Goal: Information Seeking & Learning: Learn about a topic

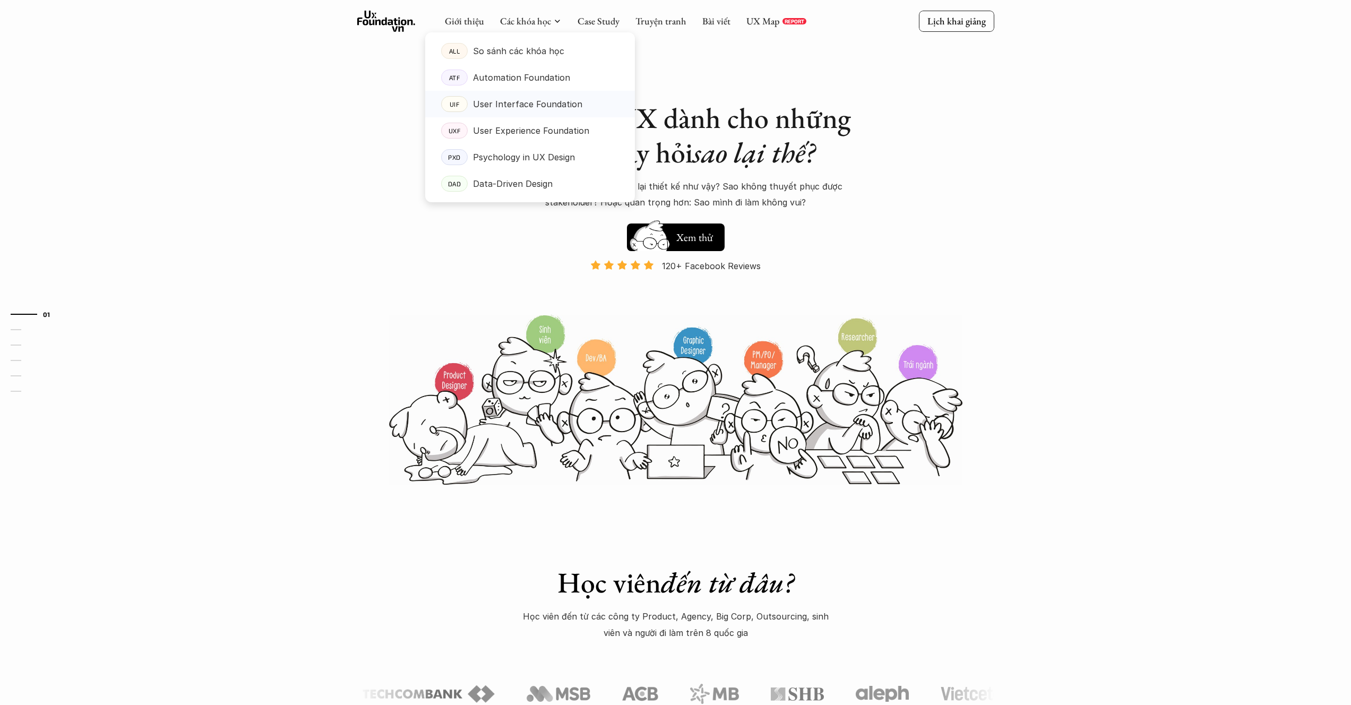
click at [494, 102] on p "User Interface Foundation" at bounding box center [527, 104] width 109 height 16
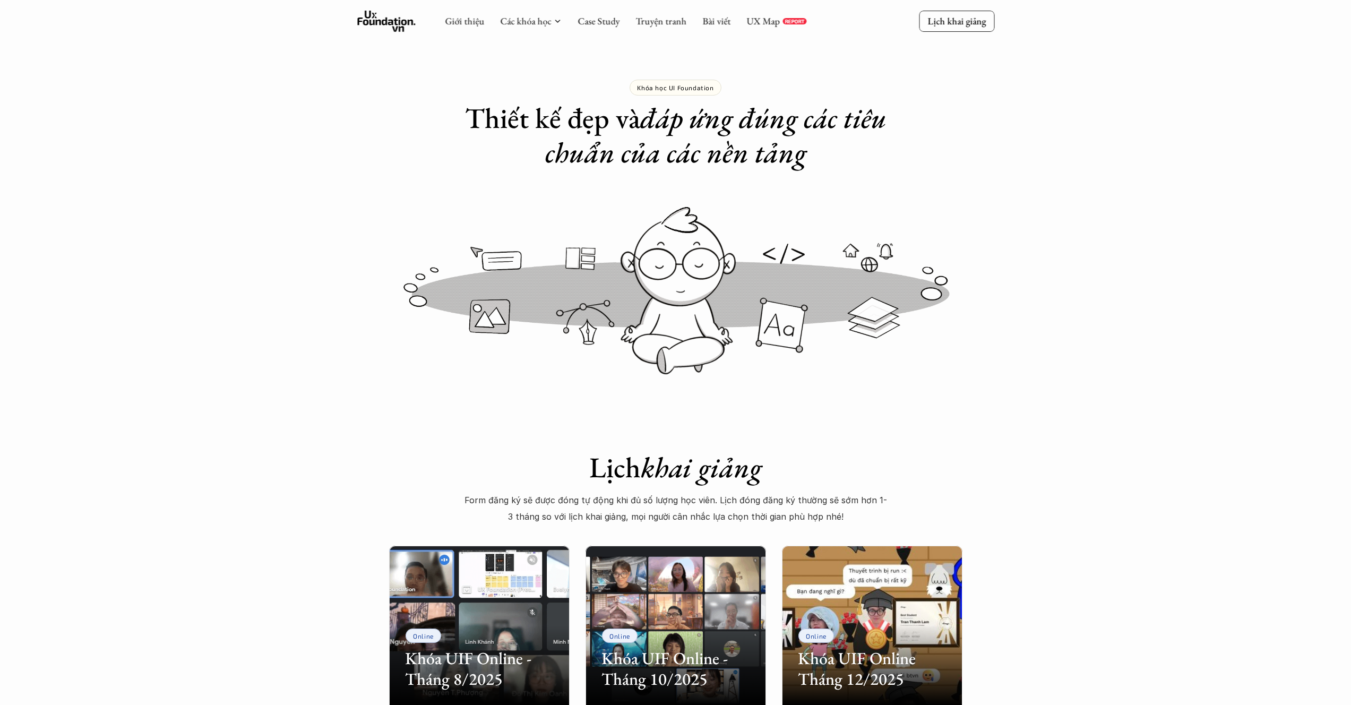
click at [493, 85] on p "Automation Foundation" at bounding box center [521, 78] width 97 height 16
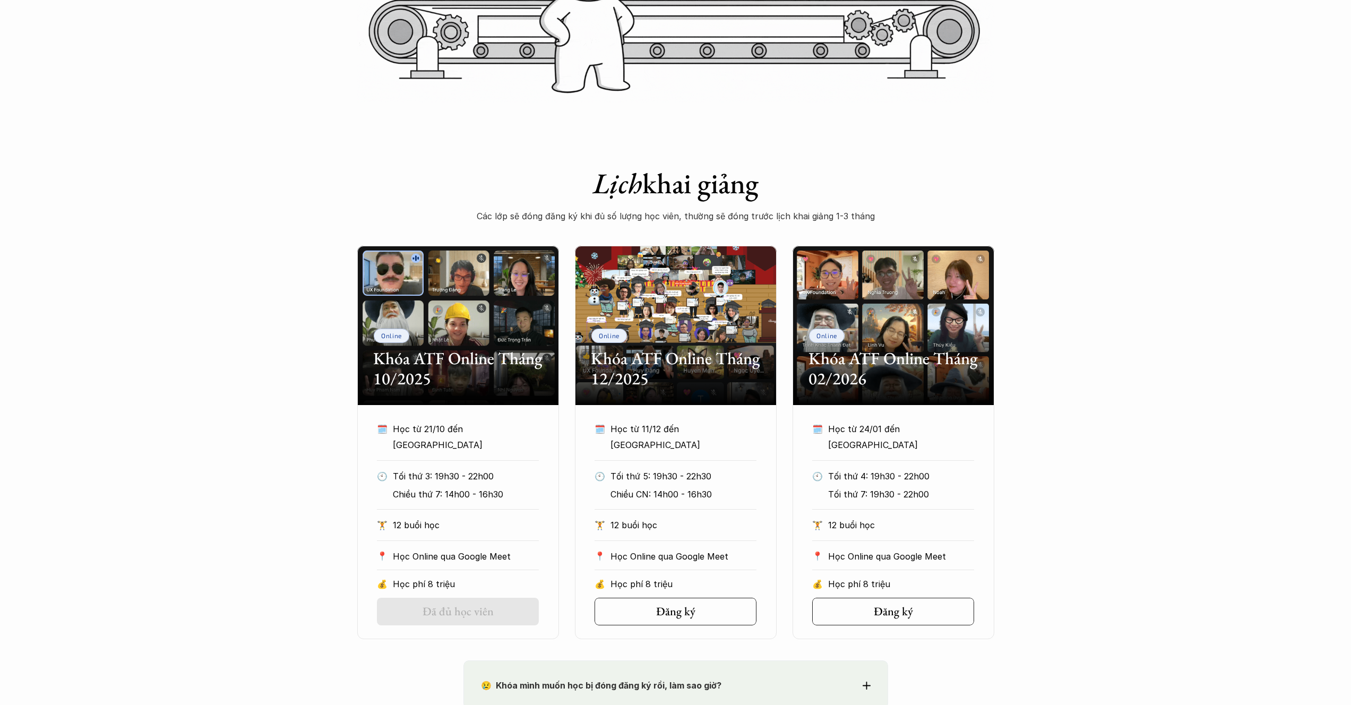
scroll to position [329, 0]
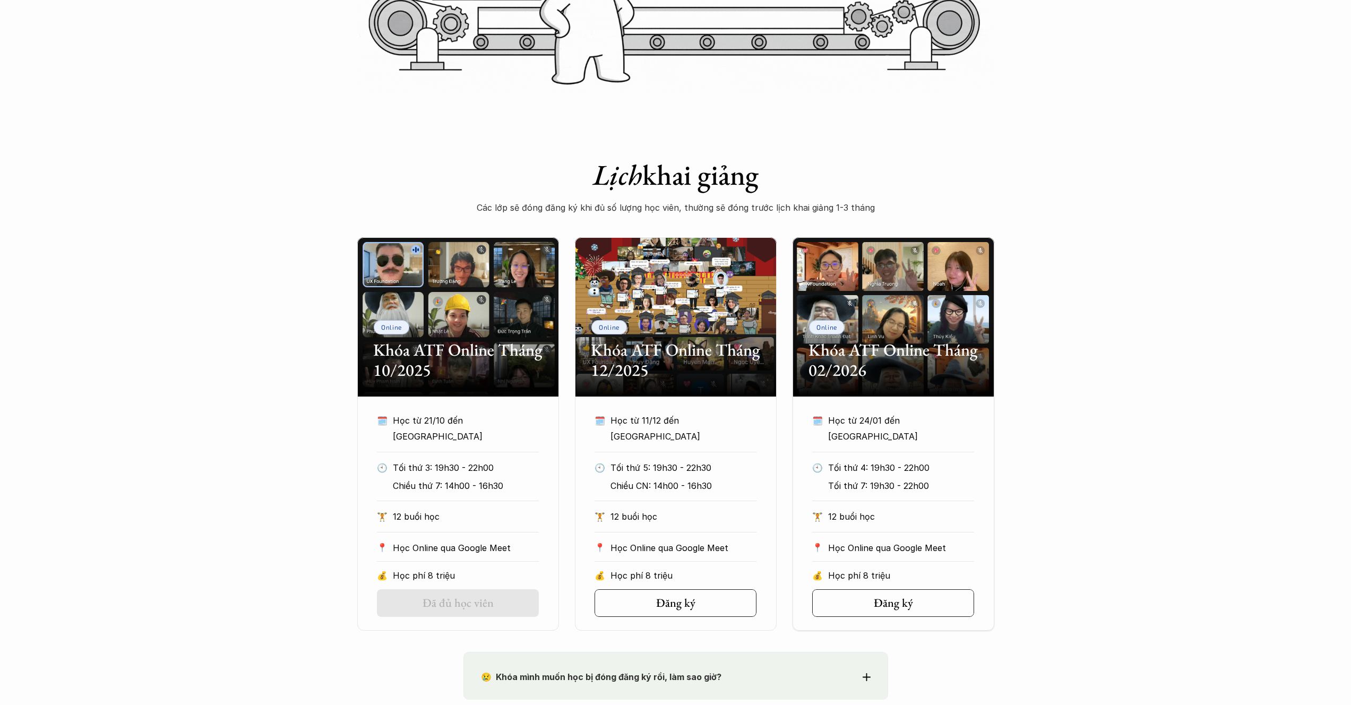
drag, startPoint x: 1018, startPoint y: 359, endPoint x: 1025, endPoint y: 356, distance: 7.8
click at [1020, 358] on div "Online Khóa ATF Online Tháng 10/2025 🗓️ Học từ 21/10 đến TBU 🕙 Tối thứ 3: 19h30…" at bounding box center [675, 433] width 1351 height 393
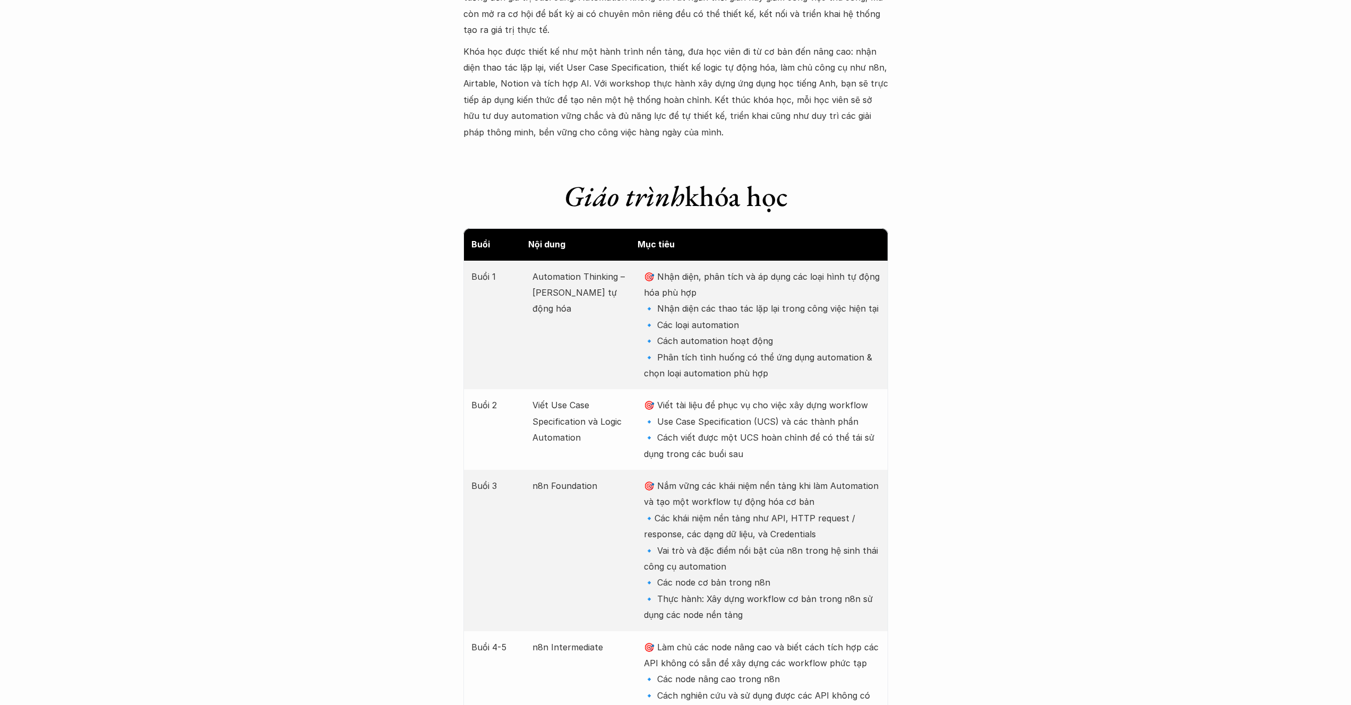
scroll to position [1208, 0]
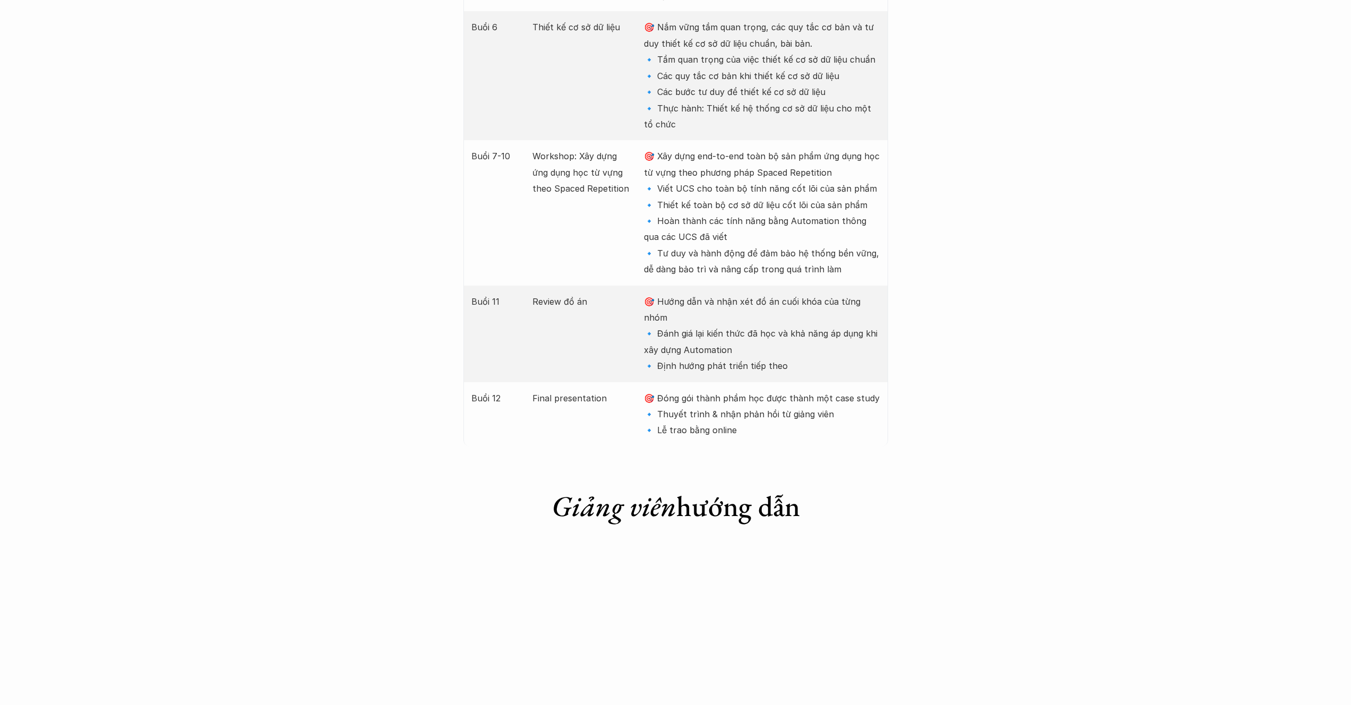
scroll to position [1958, 0]
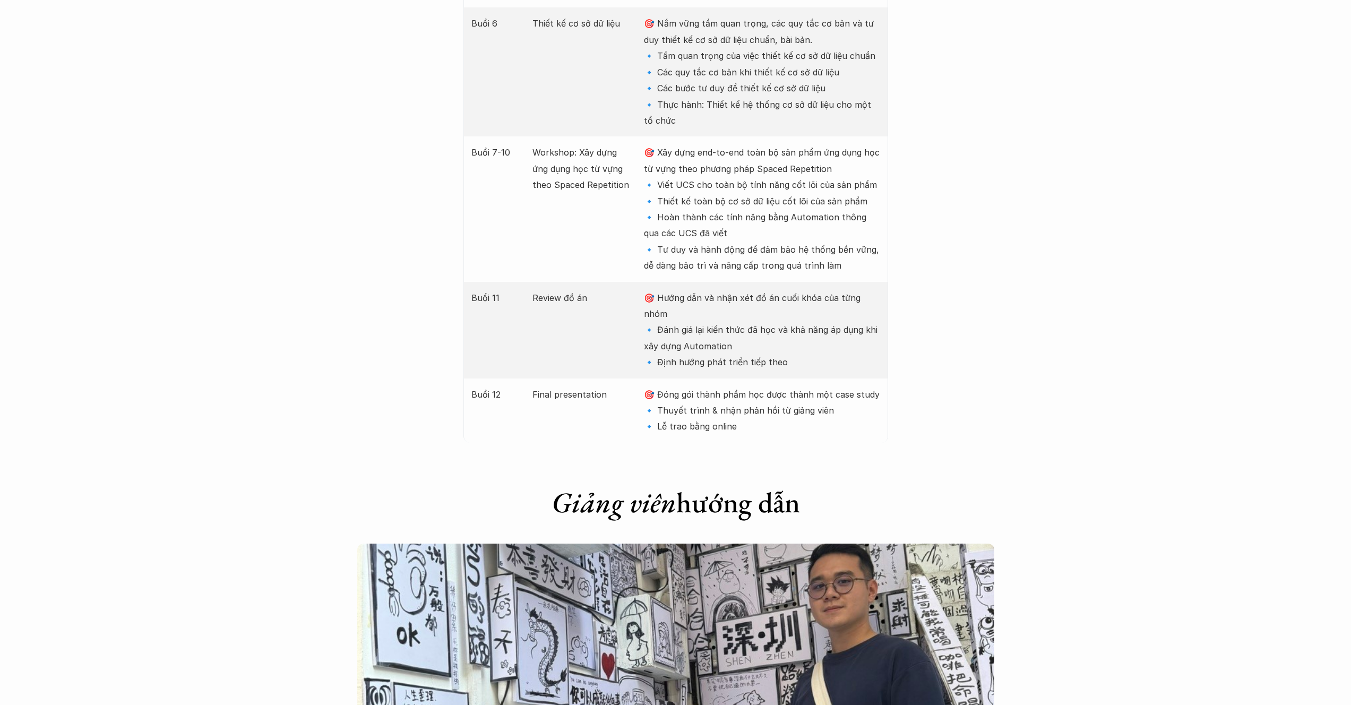
click at [979, 354] on div "Giới thiệu Các khóa học Case Study Truyện tranh Bài viết UX Map REPORT Lịch kha…" at bounding box center [675, 441] width 1351 height 4798
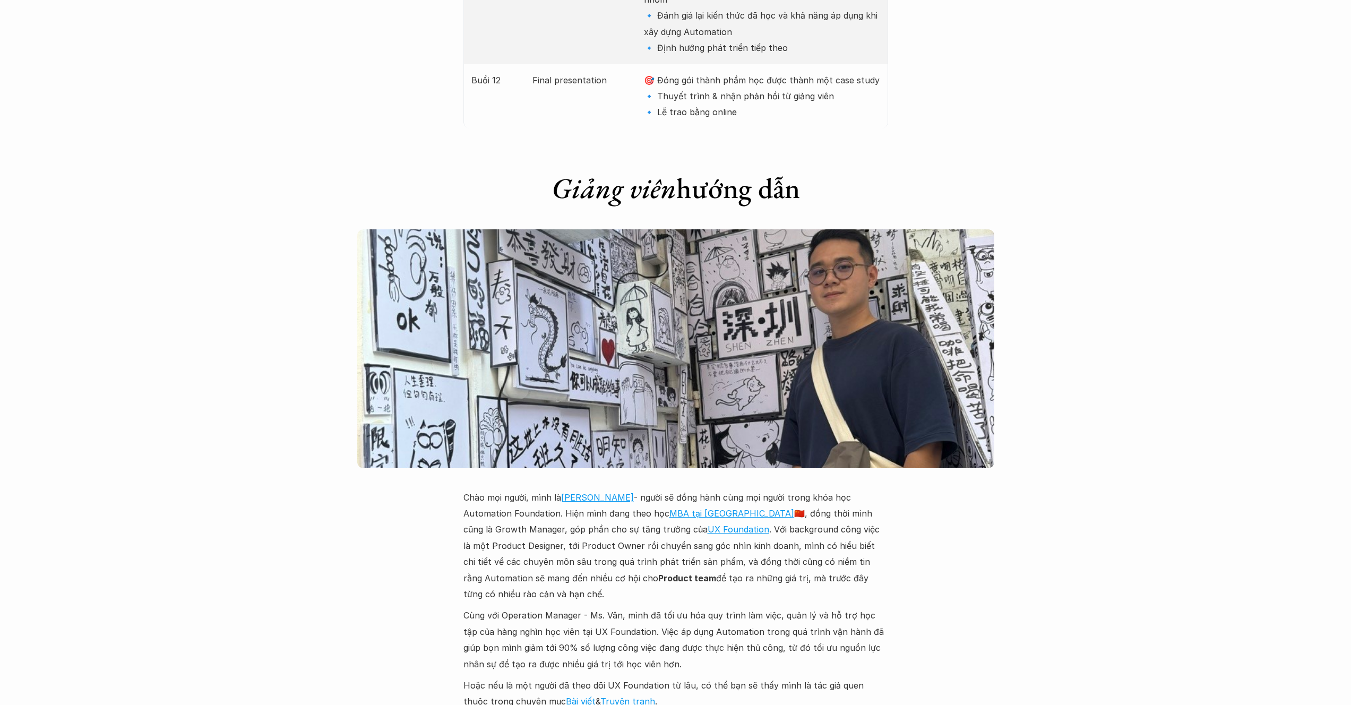
scroll to position [2274, 0]
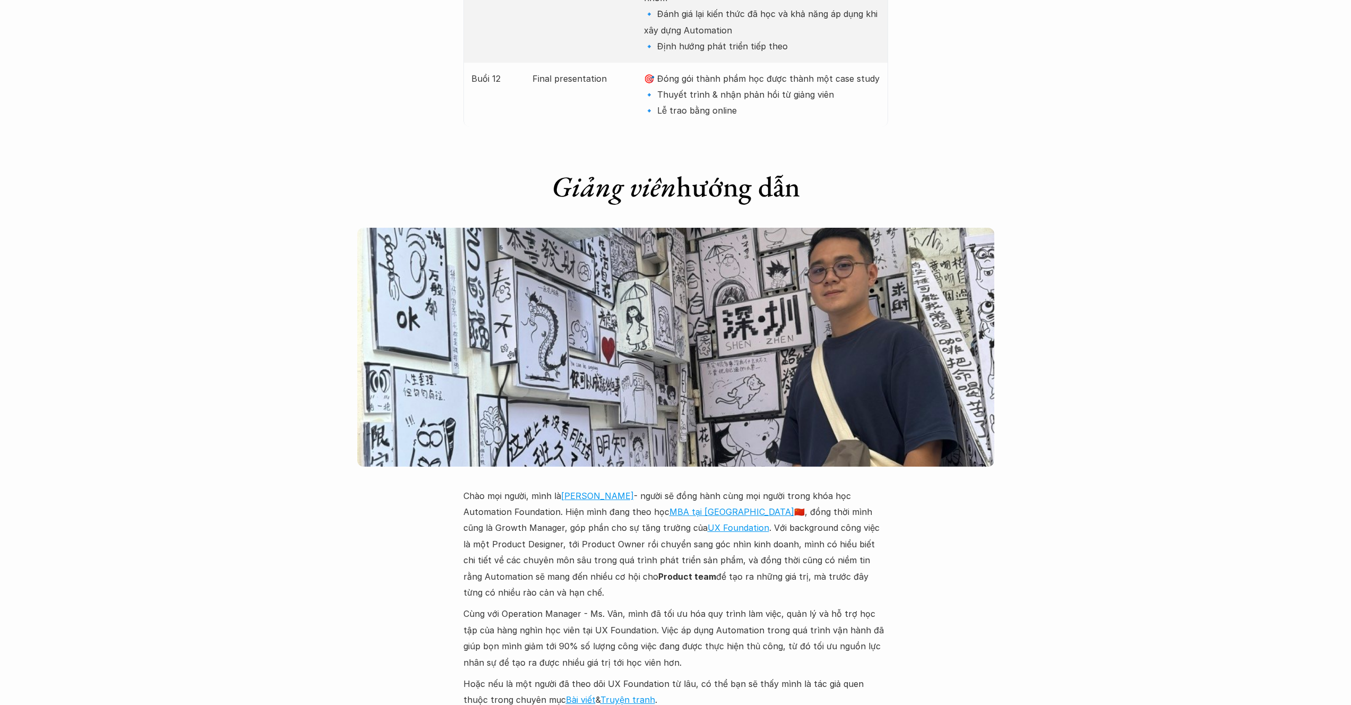
click at [1067, 500] on div "Giới thiệu Các khóa học Case Study Truyện tranh Bài viết UX Map REPORT Lịch kha…" at bounding box center [675, 125] width 1351 height 4798
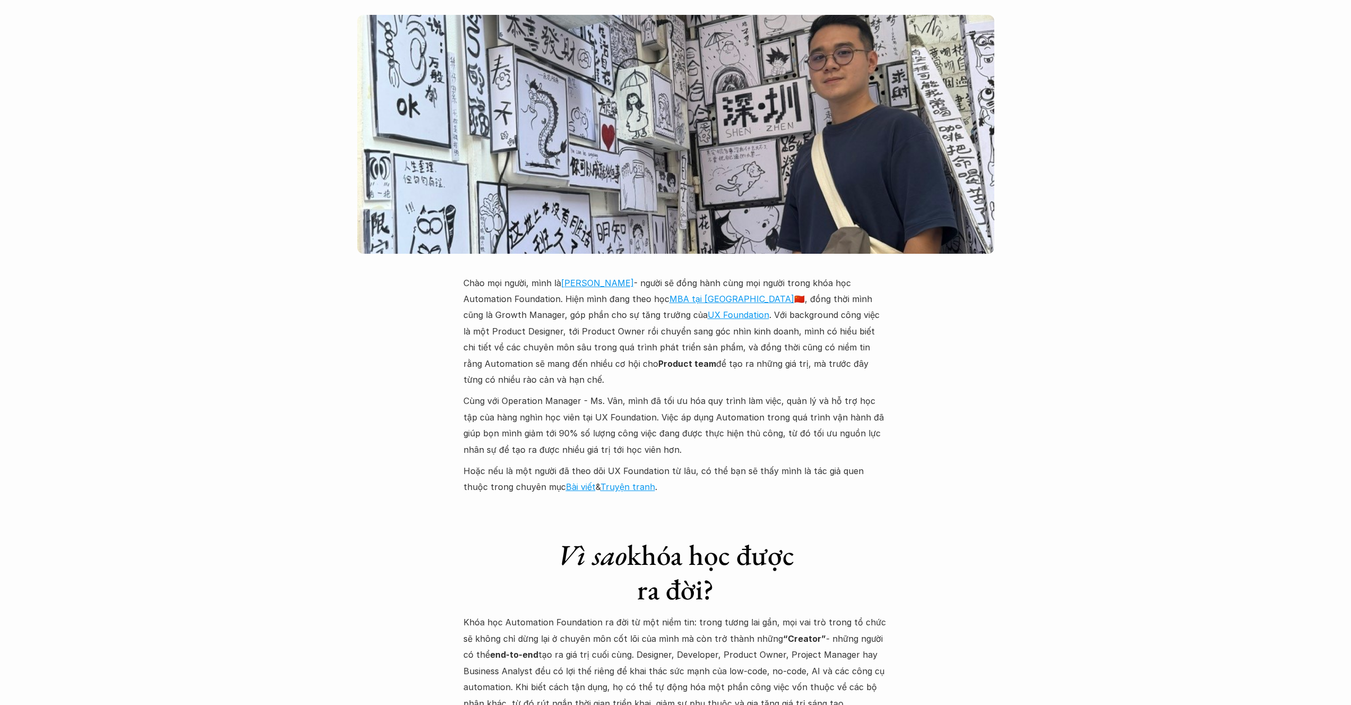
scroll to position [2510, 0]
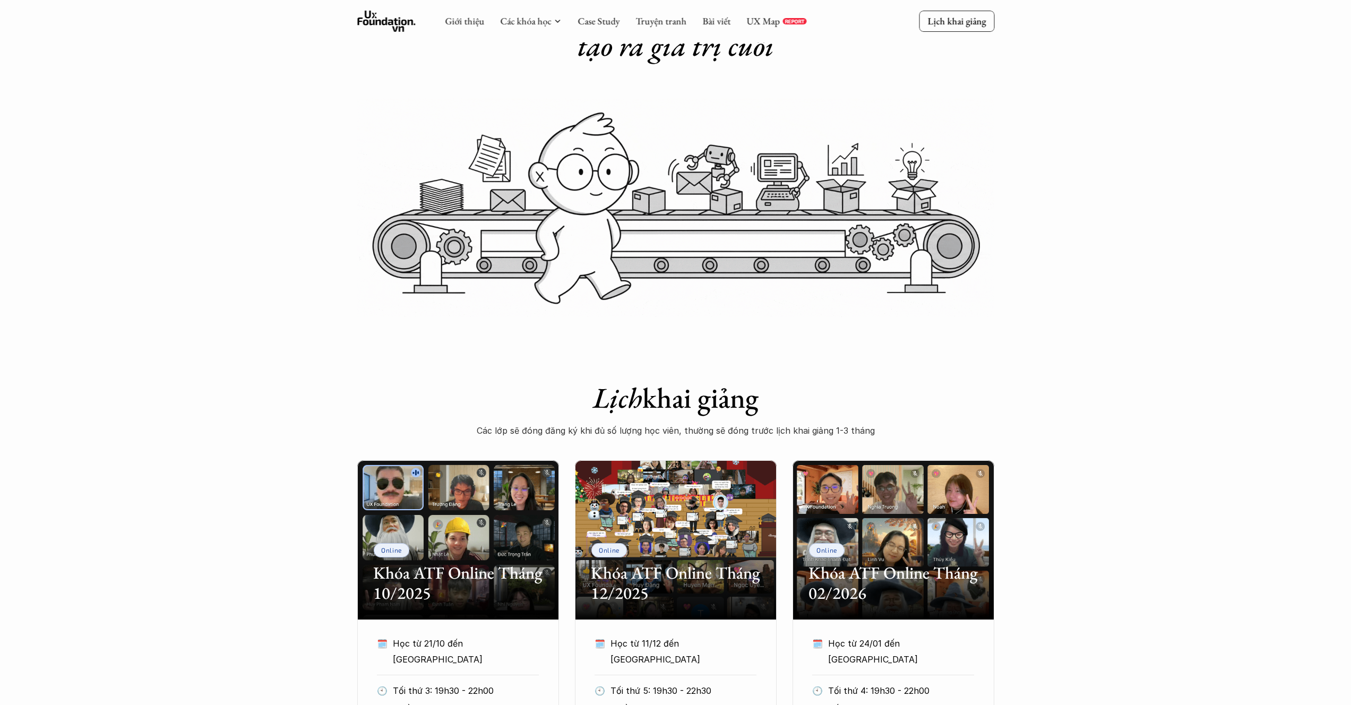
scroll to position [190, 0]
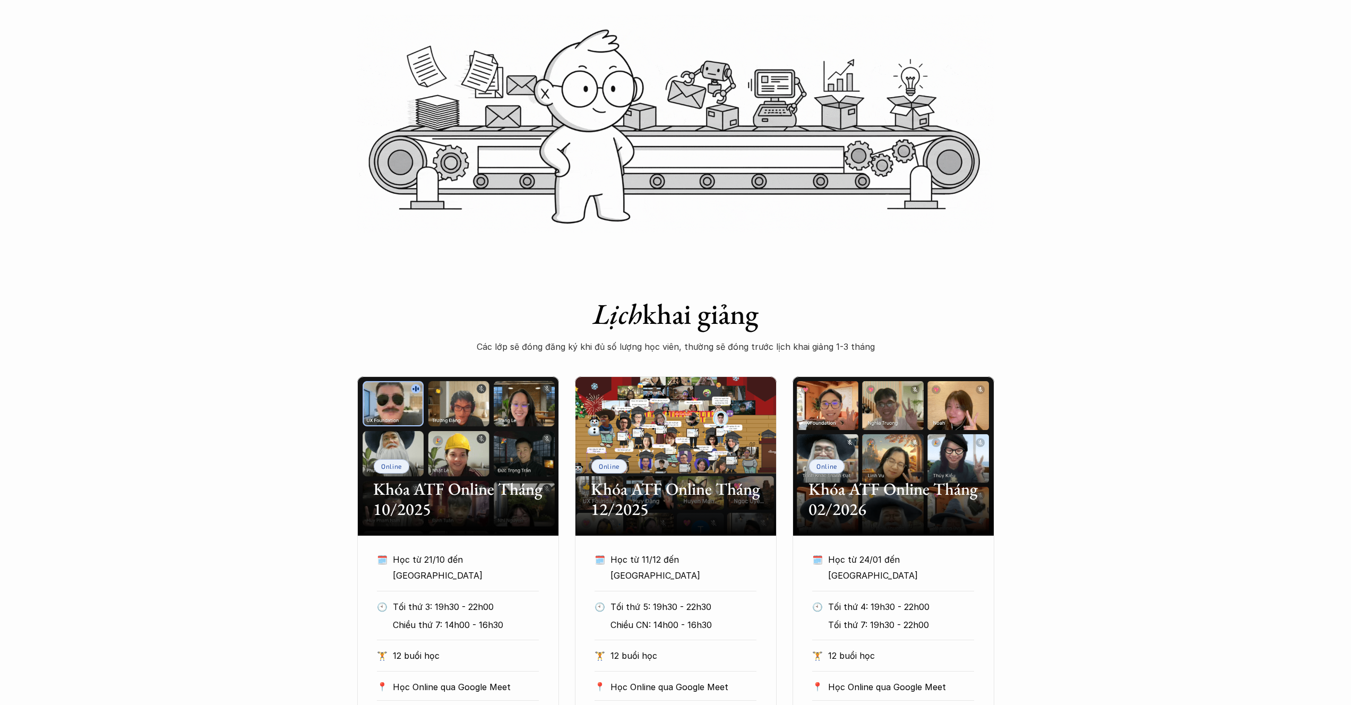
click at [1069, 515] on div "Online Khóa ATF Online Tháng 10/2025 🗓️ Học từ 21/10 đến TBU 🕙 Tối thứ 3: 19h30…" at bounding box center [675, 572] width 1351 height 393
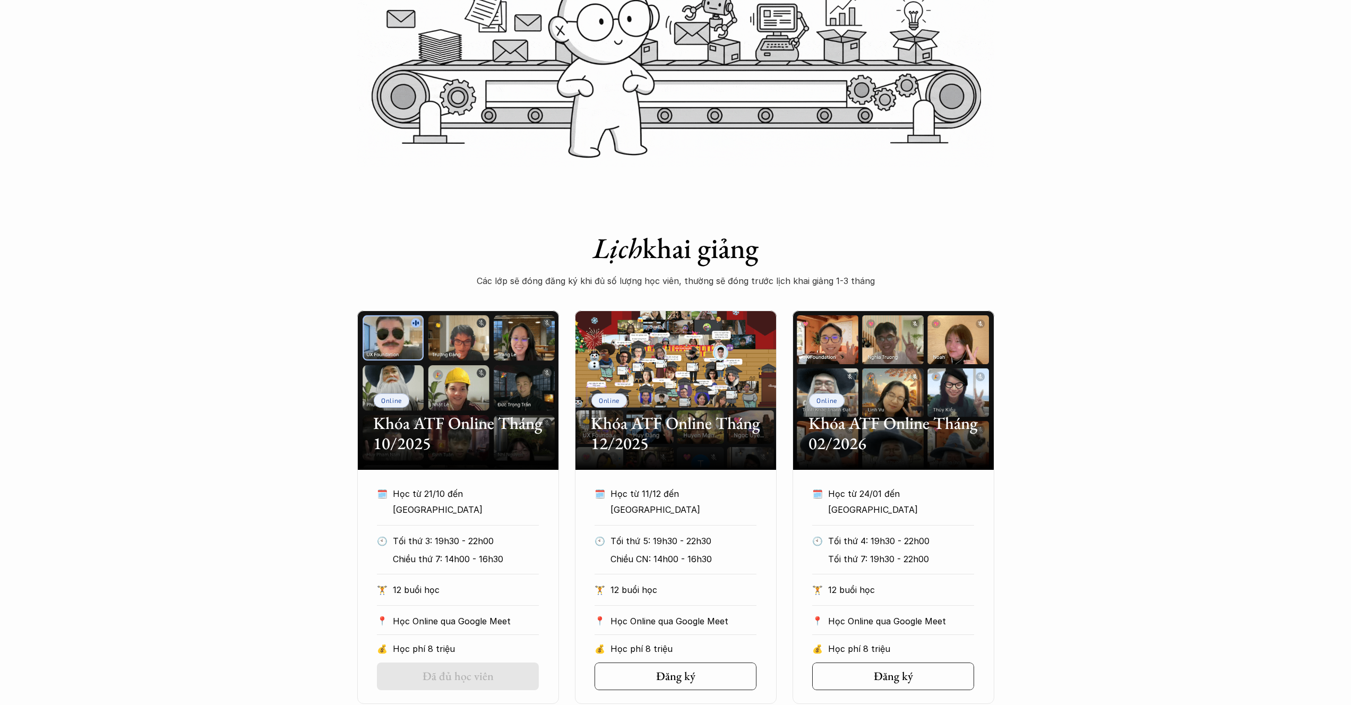
scroll to position [347, 0]
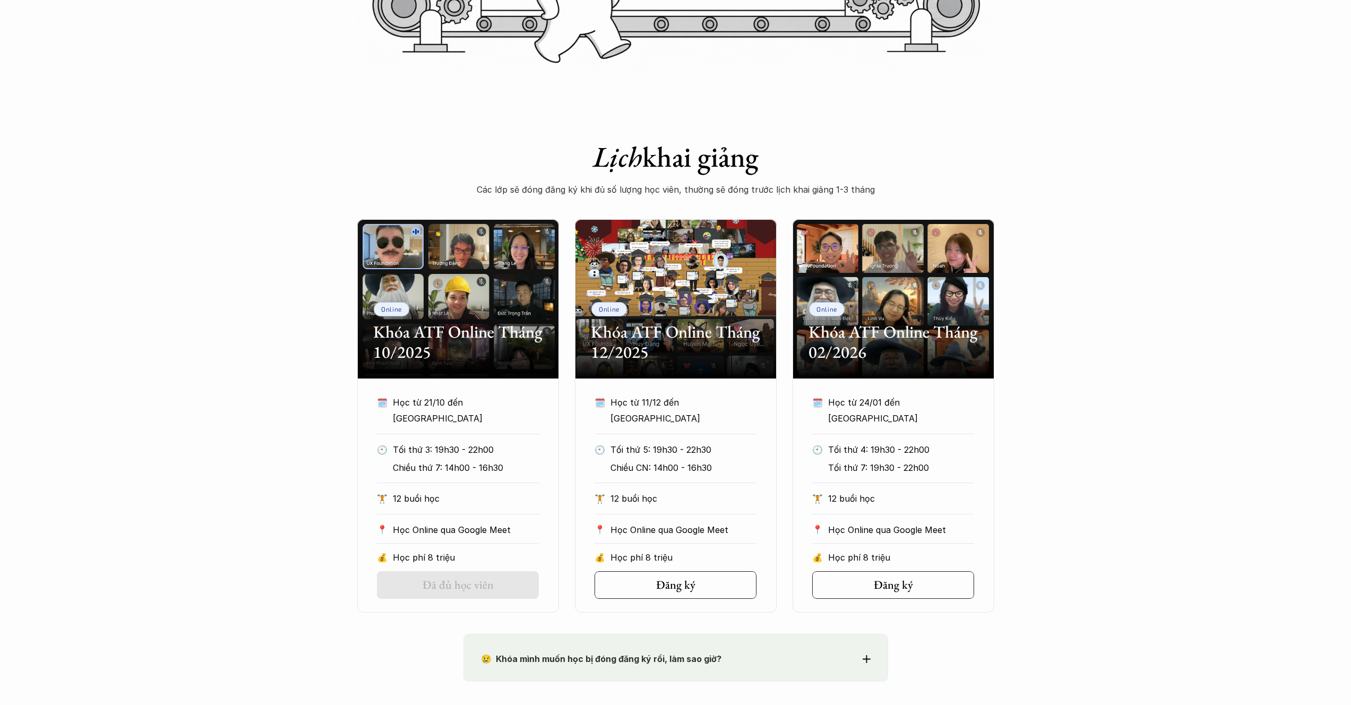
click at [259, 415] on div "Online Khóa ATF Online Tháng 10/2025 🗓️ Học từ 21/10 đến TBU 🕙 Tối thứ 3: 19h30…" at bounding box center [675, 415] width 1351 height 393
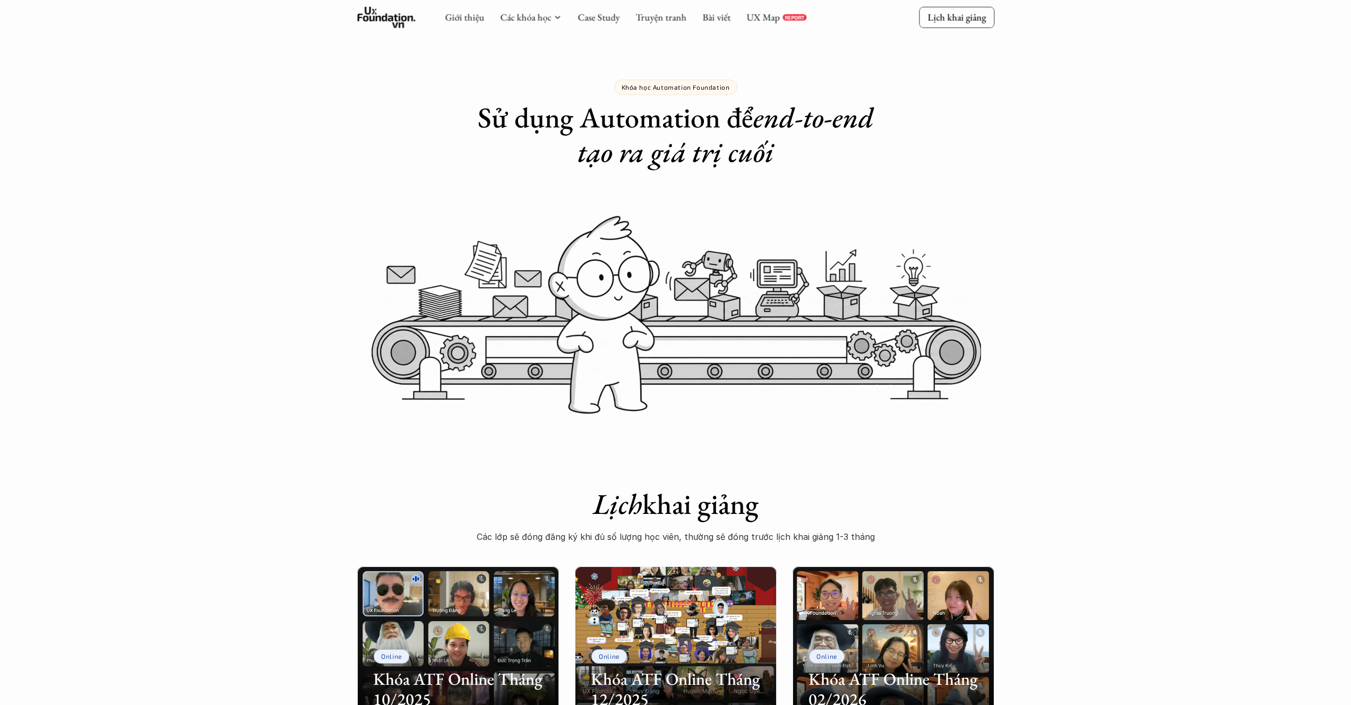
scroll to position [147, 0]
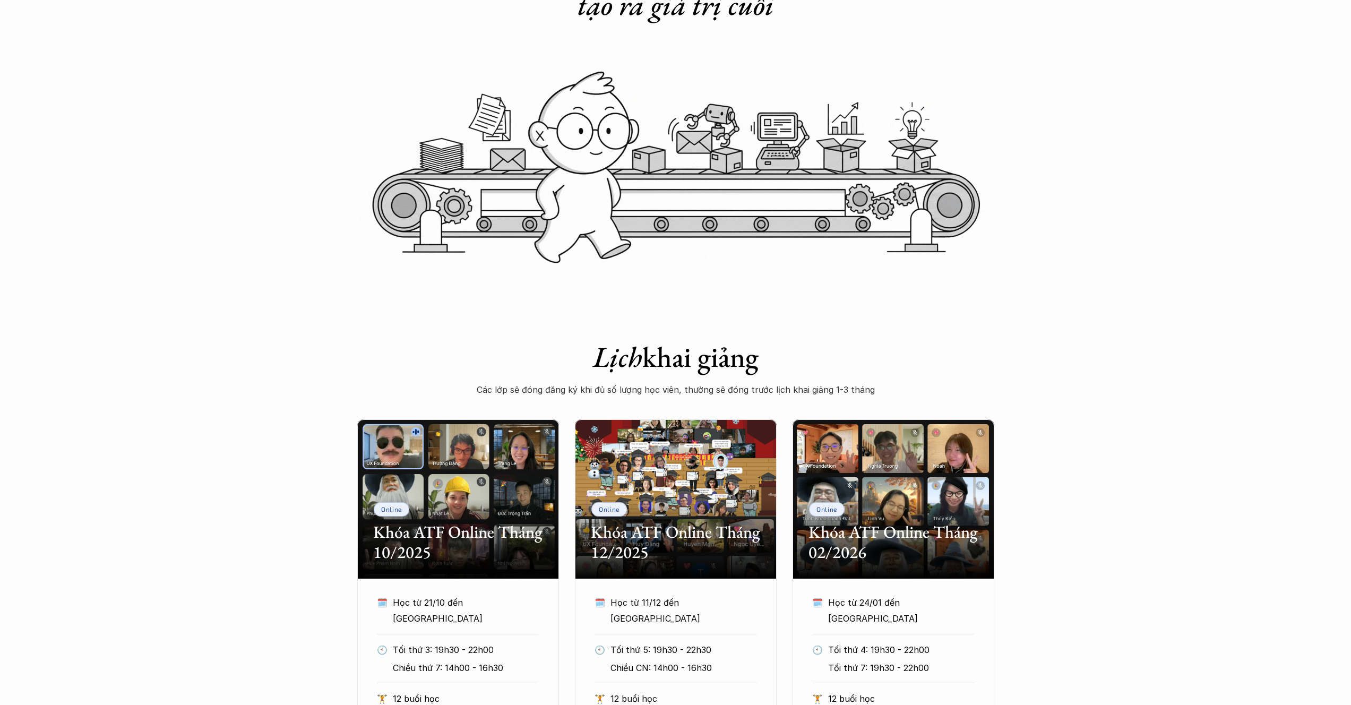
click at [256, 434] on div "Online Khóa ATF Online Tháng 10/2025 🗓️ Học từ 21/10 đến TBU 🕙 Tối thứ 3: 19h30…" at bounding box center [675, 615] width 1351 height 393
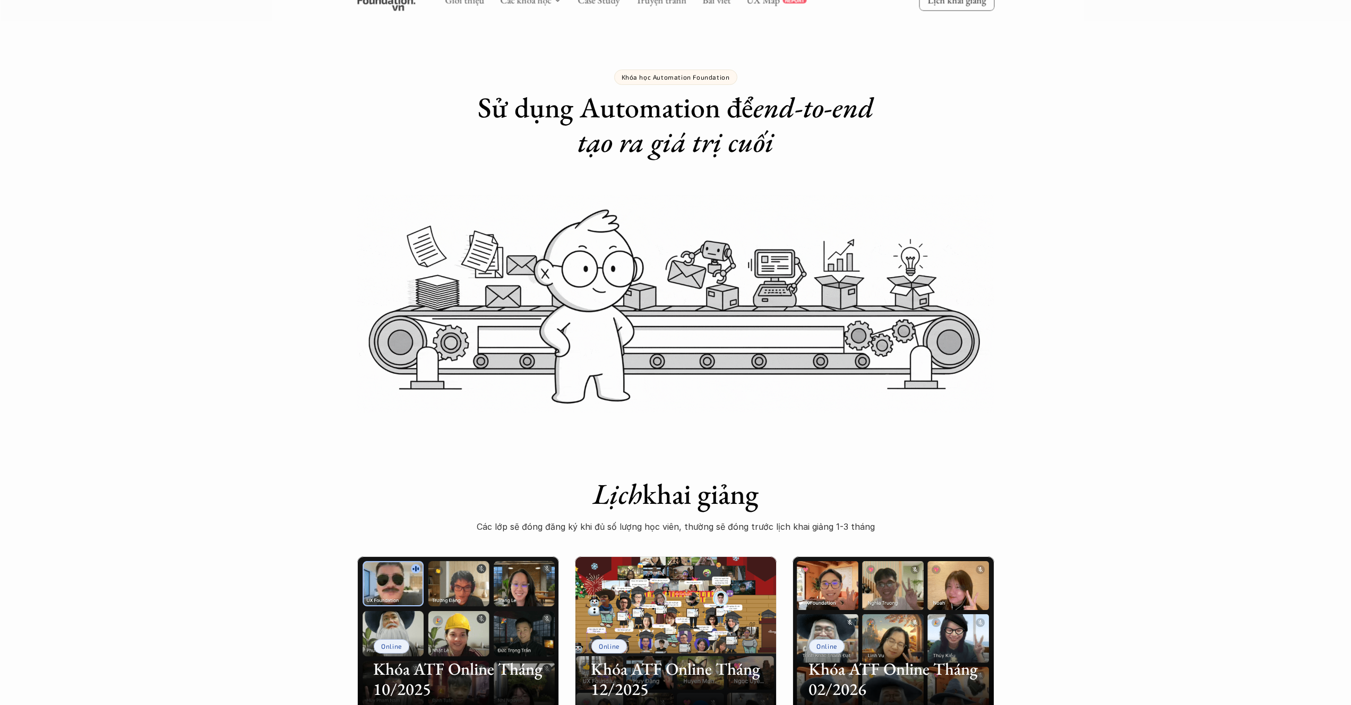
scroll to position [0, 0]
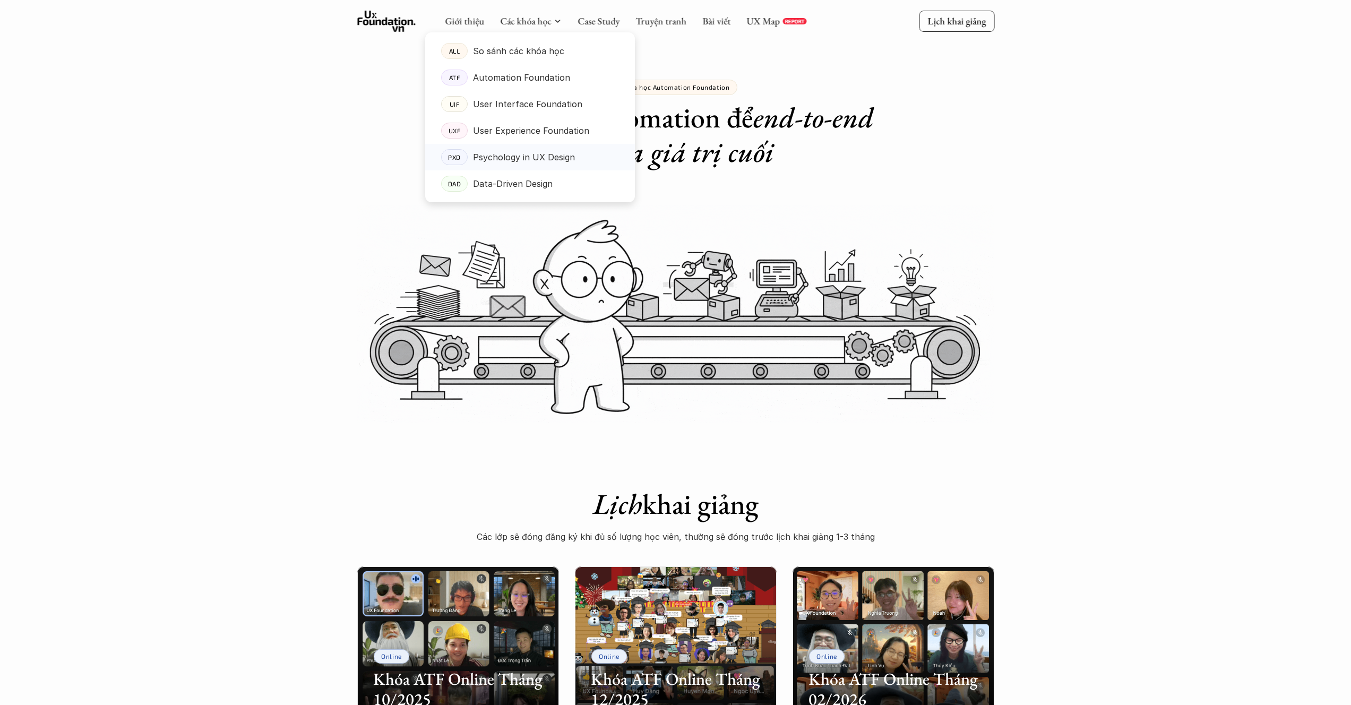
click at [525, 160] on p "Psychology in UX Design" at bounding box center [524, 157] width 102 height 16
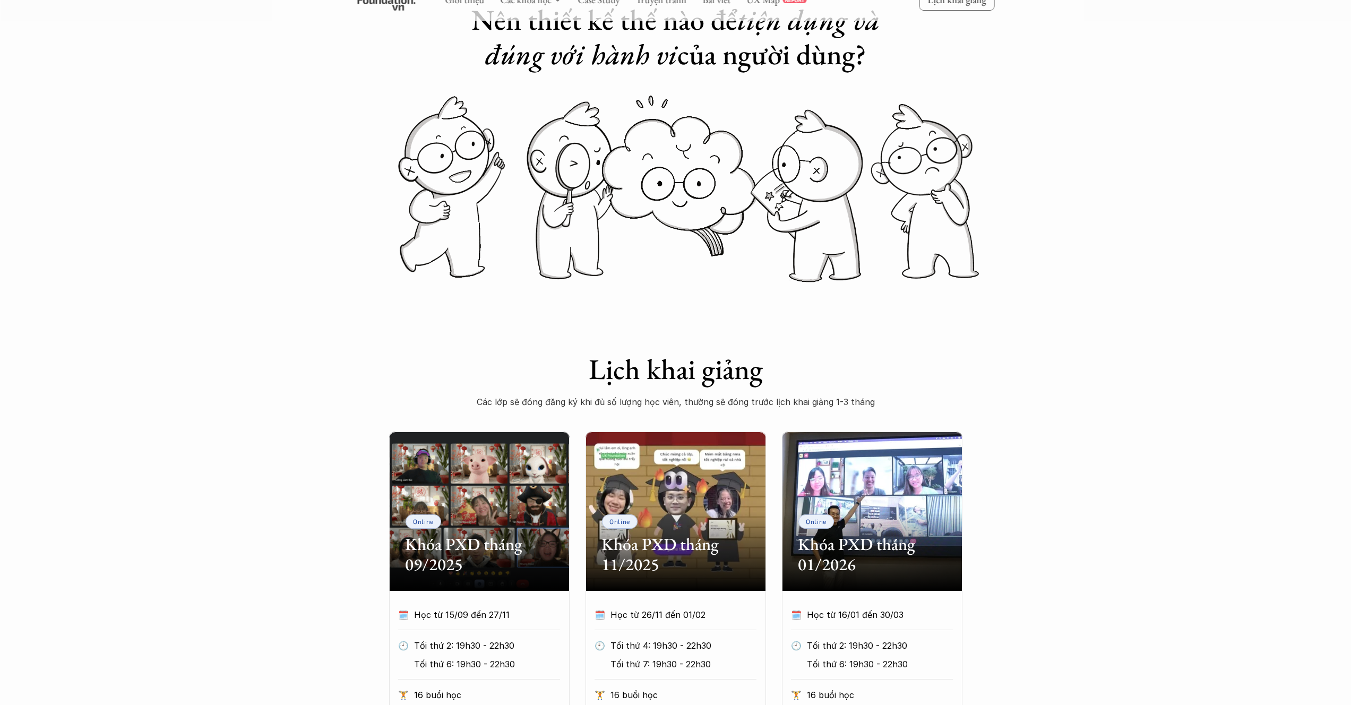
scroll to position [252, 0]
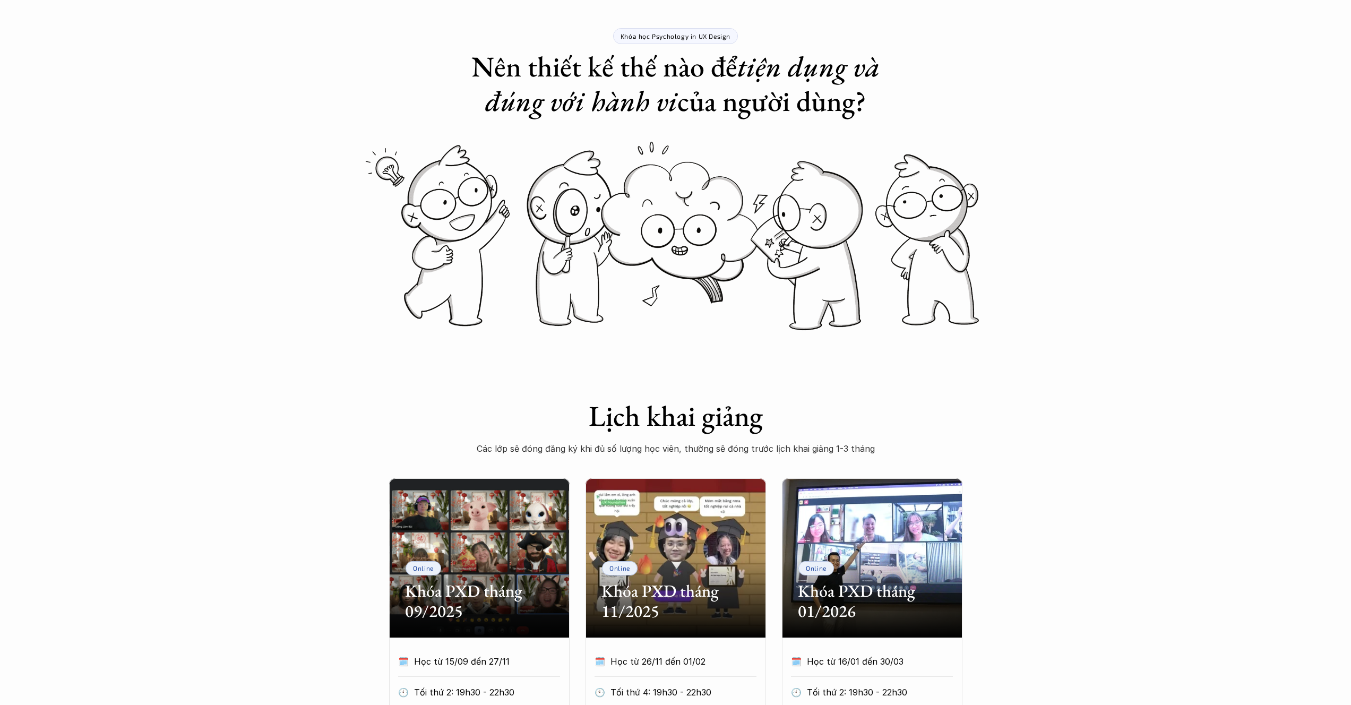
scroll to position [0, 0]
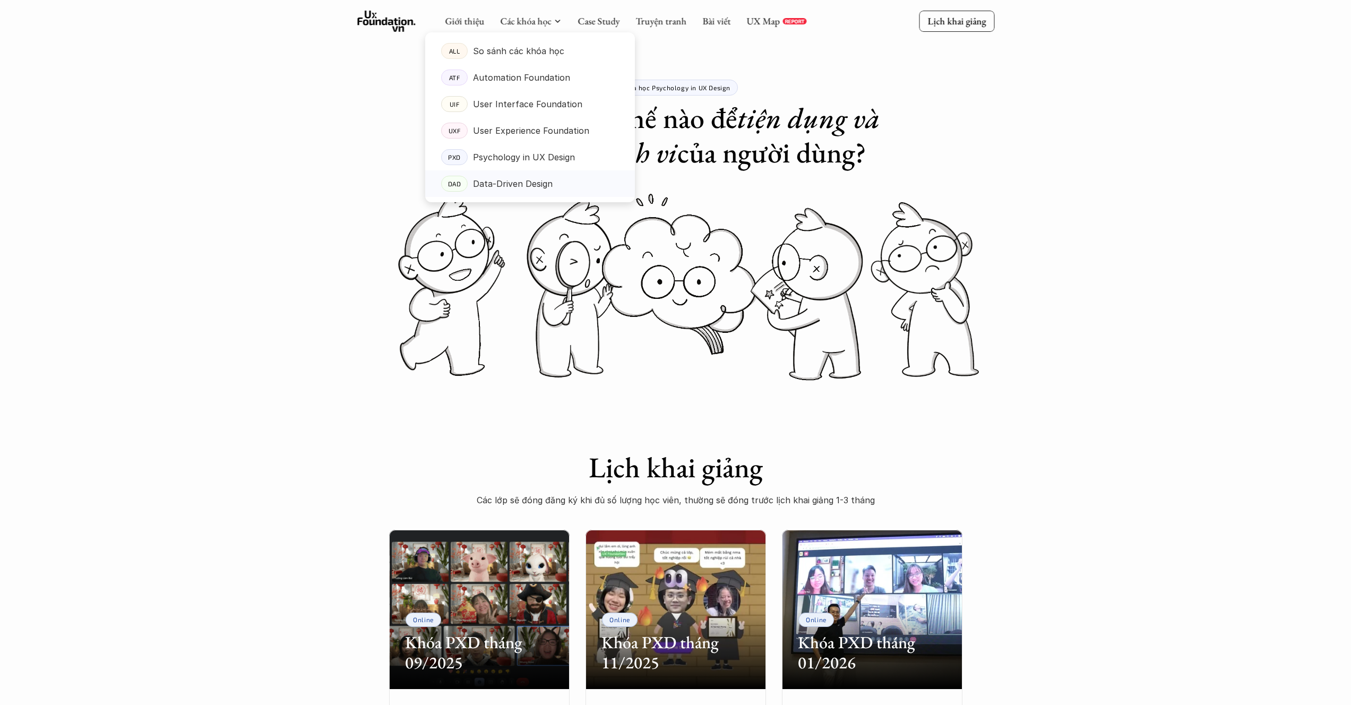
click at [504, 180] on p "Data-Driven Design" at bounding box center [513, 184] width 80 height 16
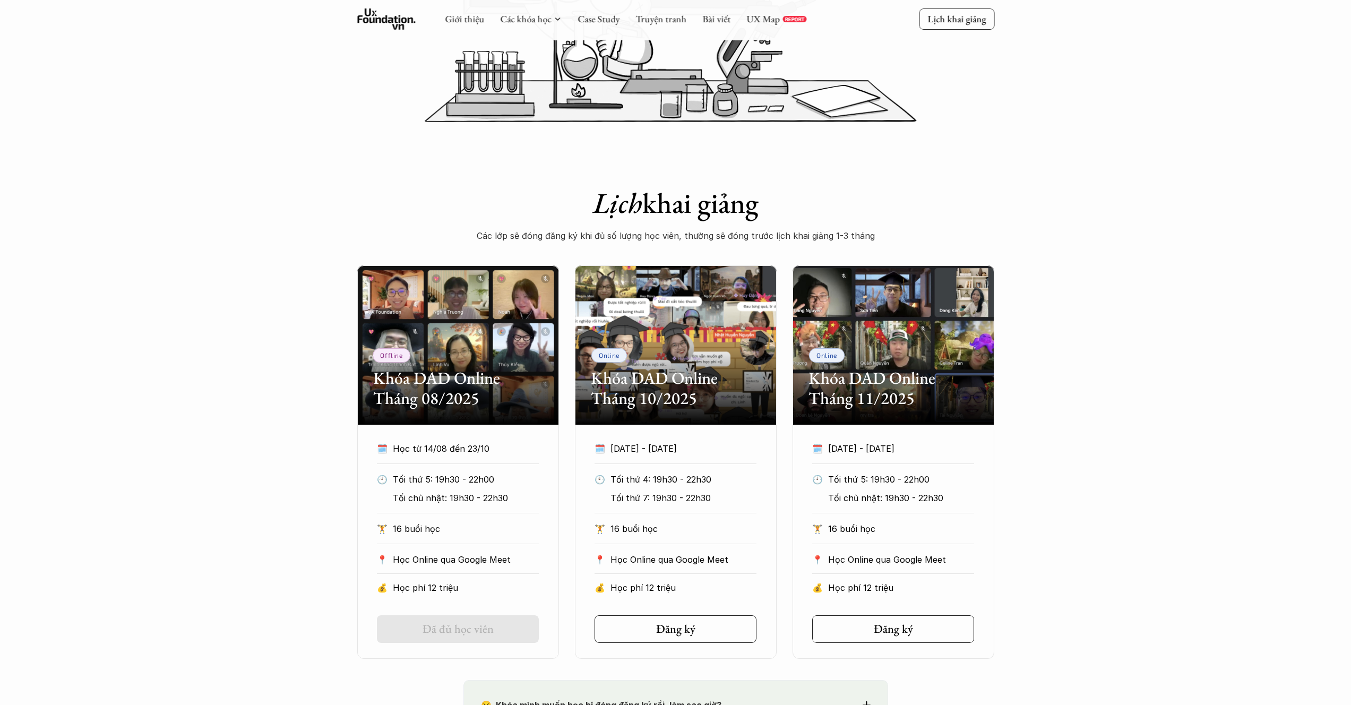
scroll to position [438, 0]
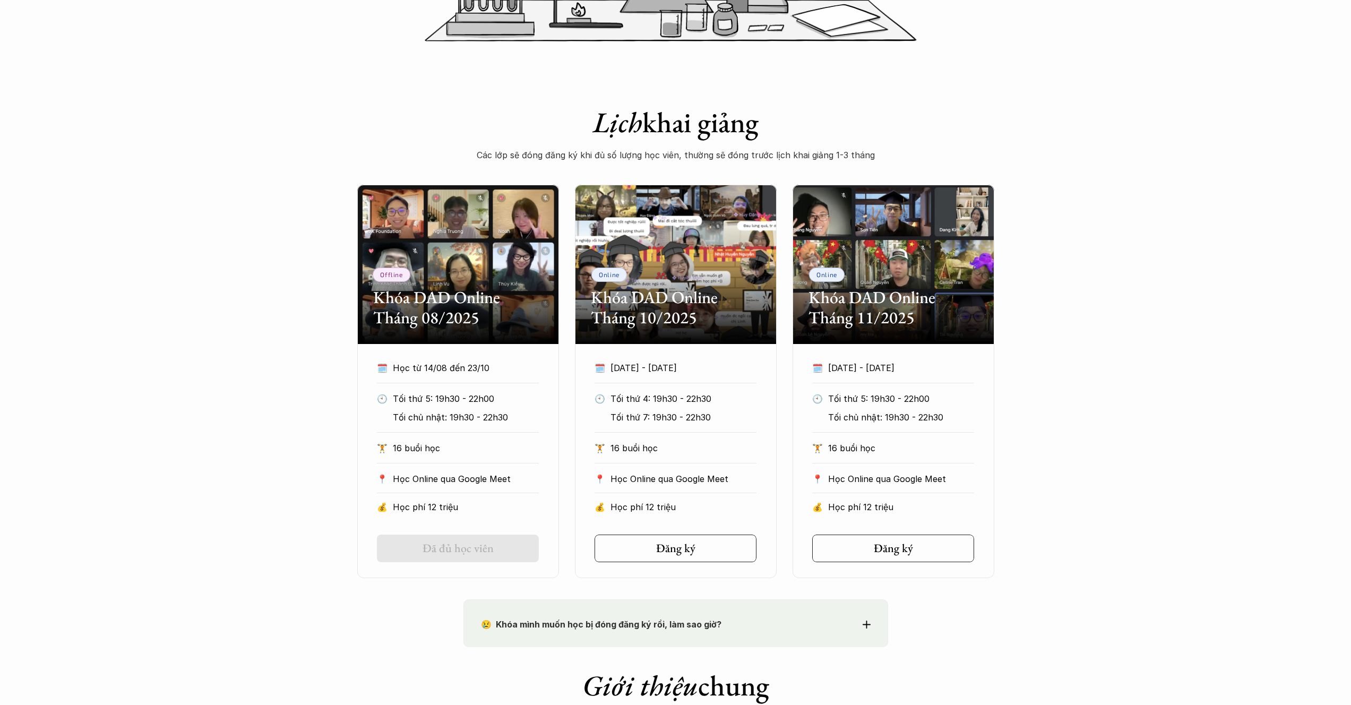
click at [301, 399] on div "Offline Khóa DAD Online Tháng 08/2025 🗓️ Học từ 14/08 đến 23/10 🕙 Tối thứ 5: 19…" at bounding box center [675, 381] width 1351 height 393
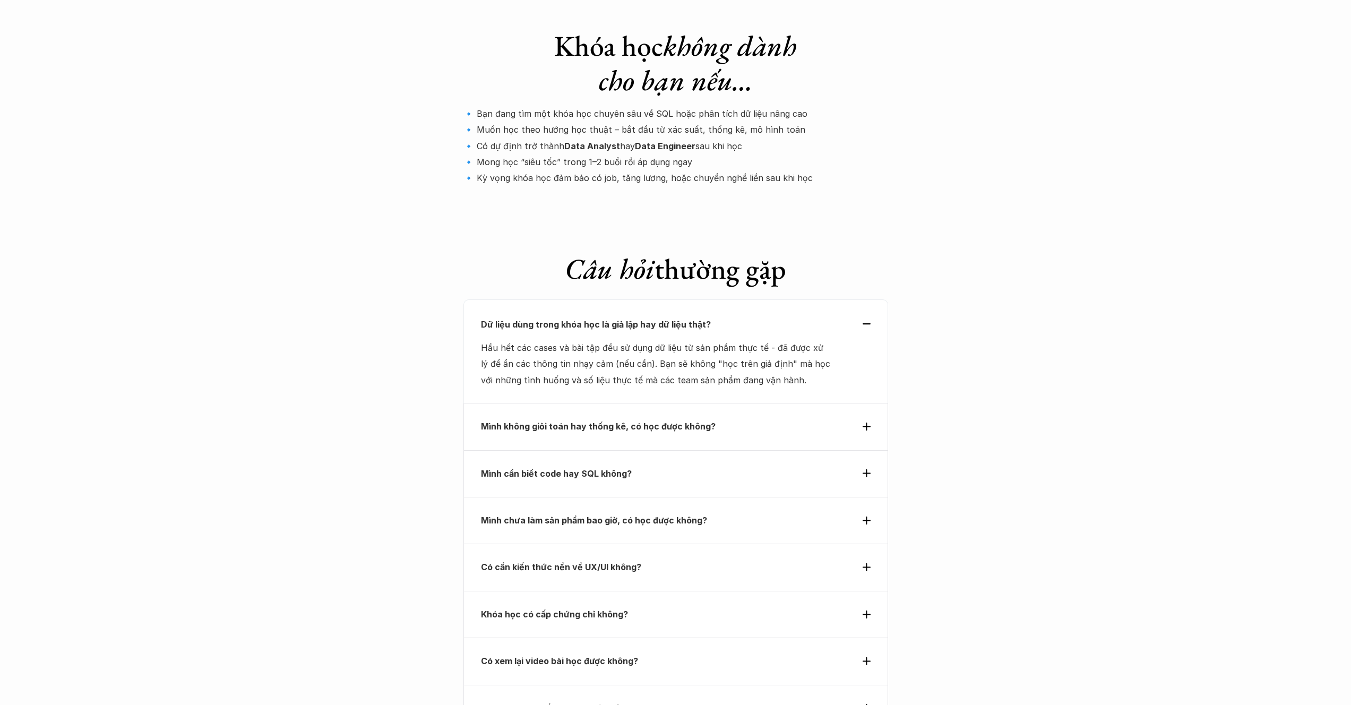
scroll to position [3461, 0]
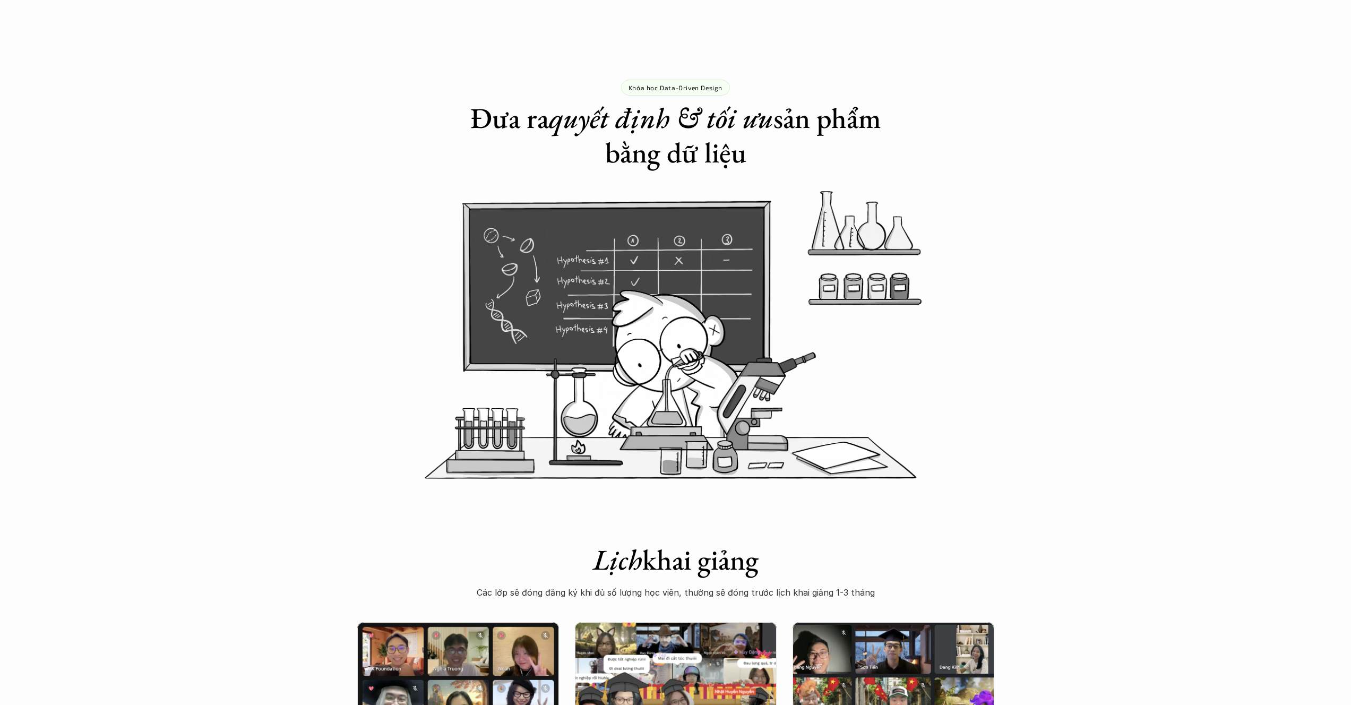
scroll to position [3461, 0]
